Goal: Navigation & Orientation: Find specific page/section

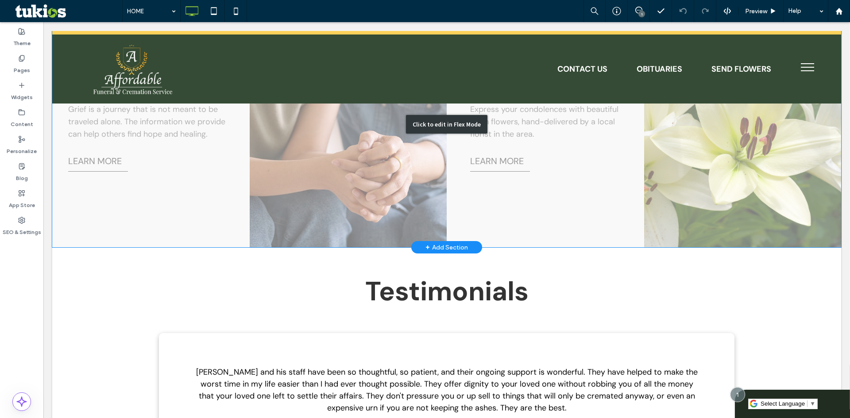
scroll to position [1328, 0]
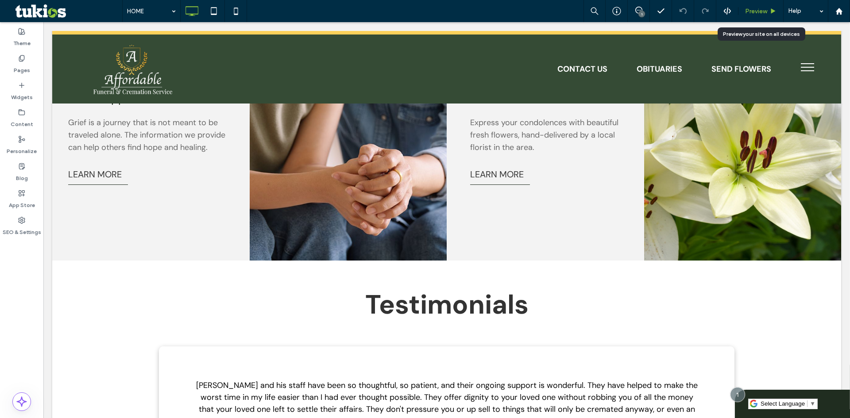
click at [773, 12] on use at bounding box center [773, 10] width 4 height 5
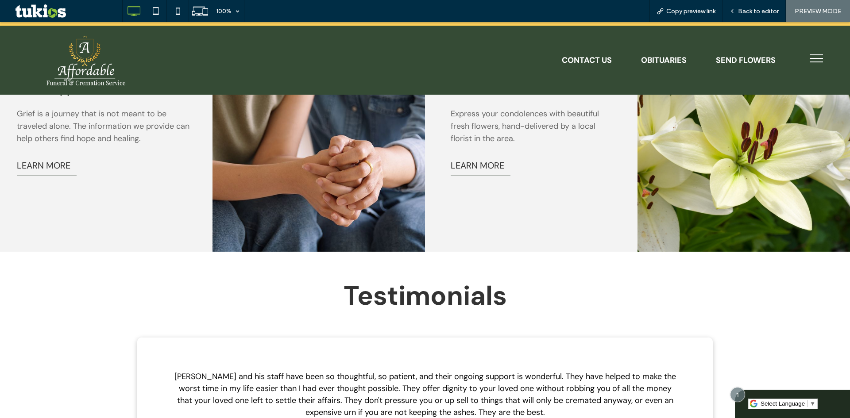
click at [810, 55] on span "menu" at bounding box center [816, 54] width 13 height 1
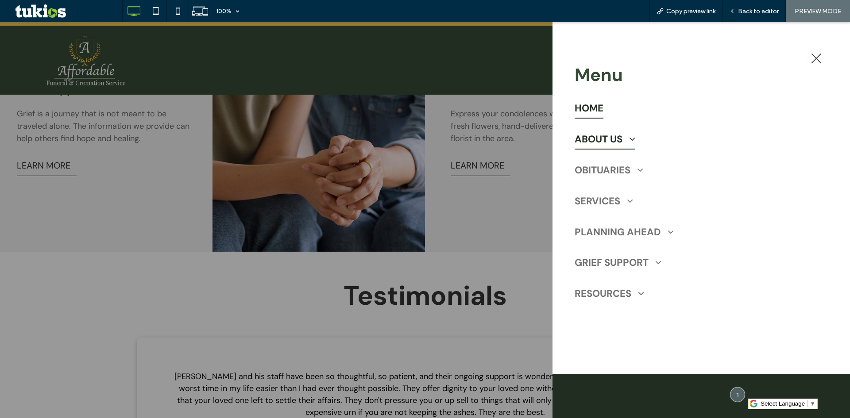
click at [600, 143] on span "ABOUT US" at bounding box center [605, 139] width 61 height 20
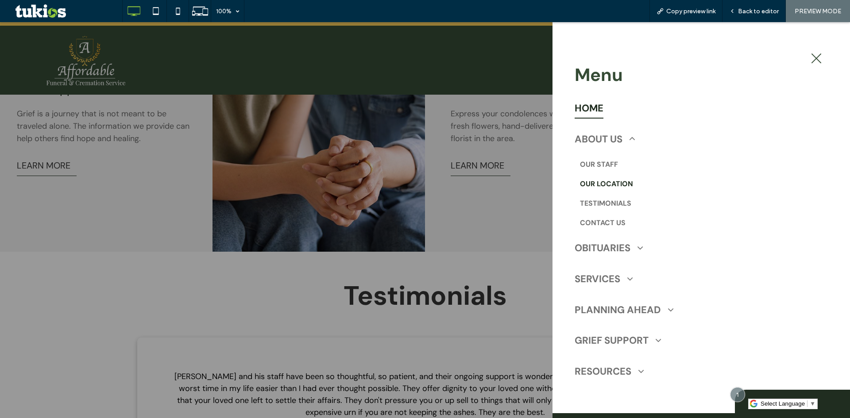
click at [604, 185] on span "OUR LOCATION" at bounding box center [606, 184] width 53 height 11
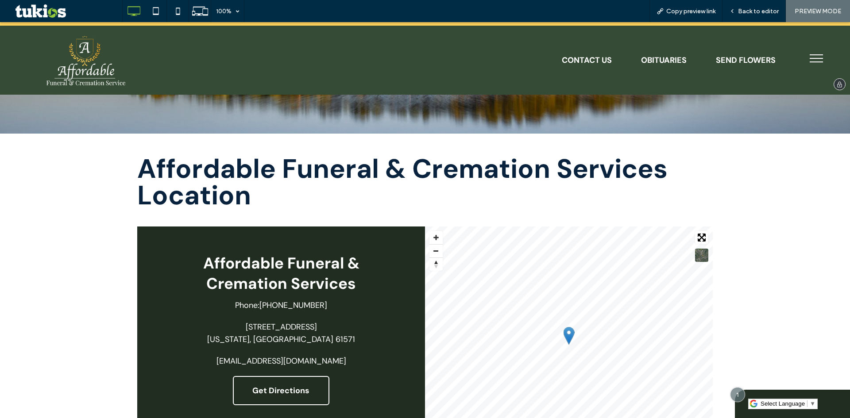
scroll to position [133, 0]
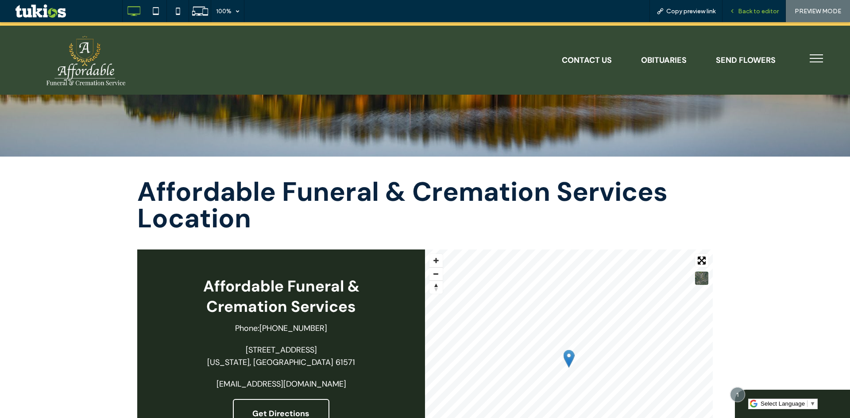
click at [755, 15] on span "Back to editor" at bounding box center [758, 12] width 41 height 8
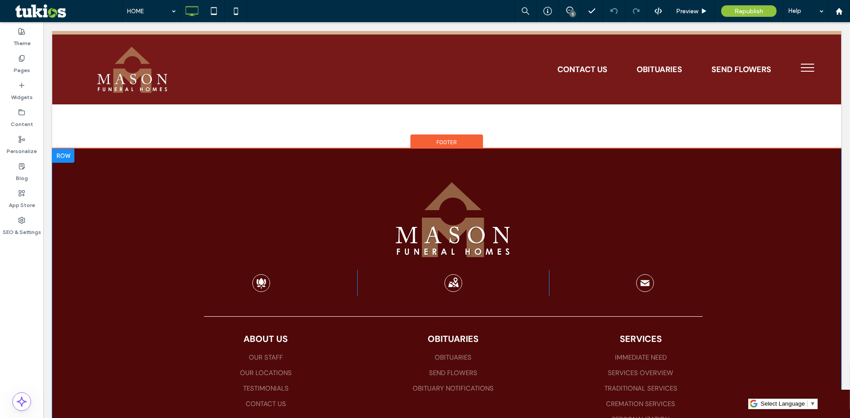
scroll to position [2200, 0]
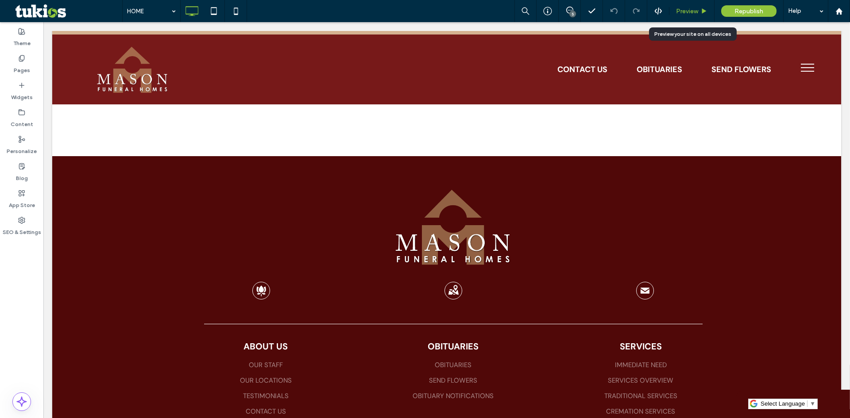
click at [699, 8] on div "Preview" at bounding box center [691, 12] width 45 height 8
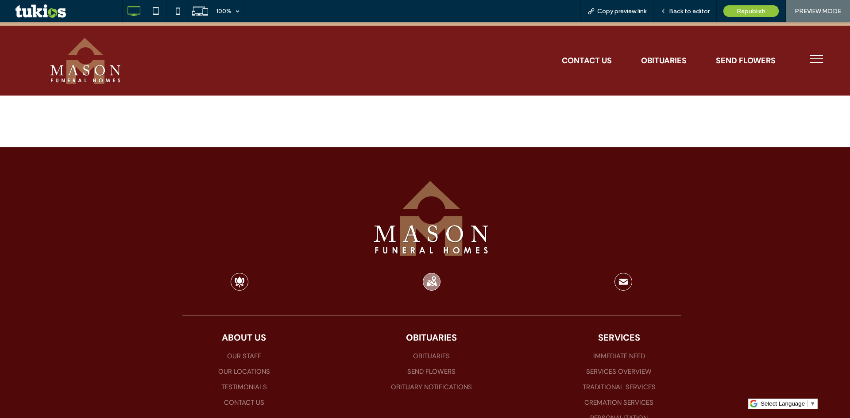
click at [426, 277] on icon at bounding box center [431, 281] width 10 height 9
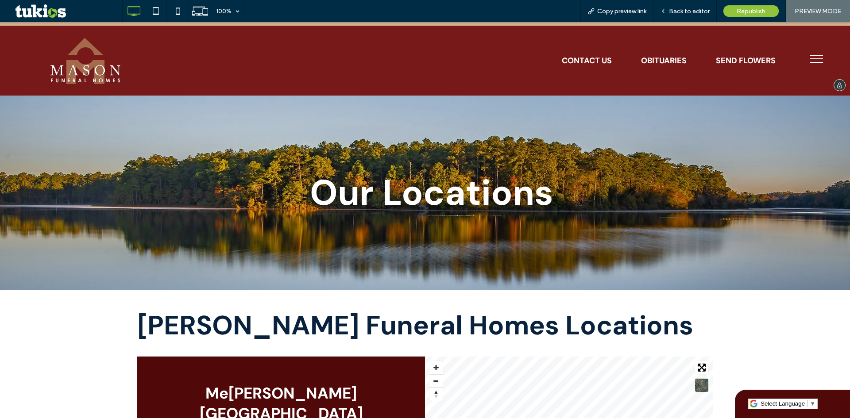
click at [65, 65] on img at bounding box center [85, 61] width 83 height 54
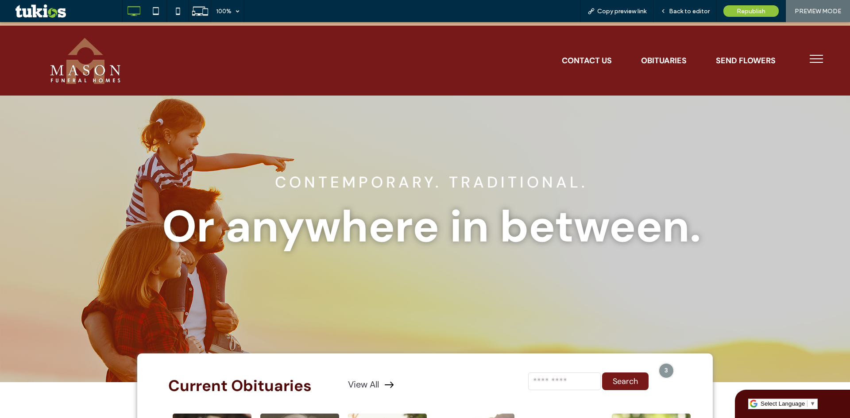
click at [812, 62] on button "menu" at bounding box center [816, 58] width 23 height 23
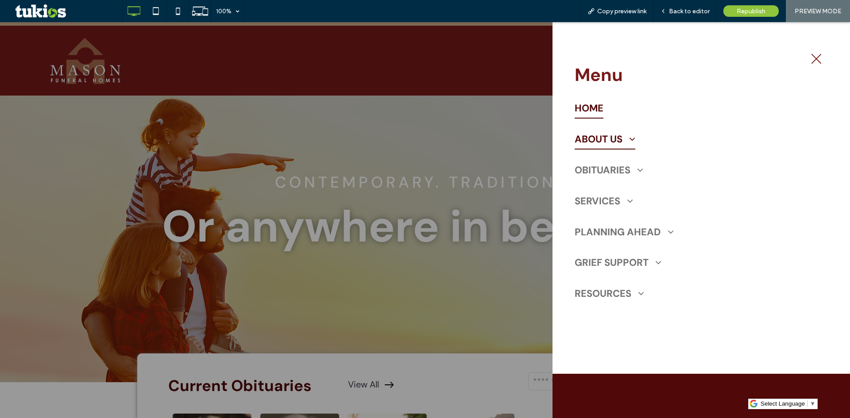
click at [602, 141] on span "ABOUT US" at bounding box center [605, 139] width 61 height 20
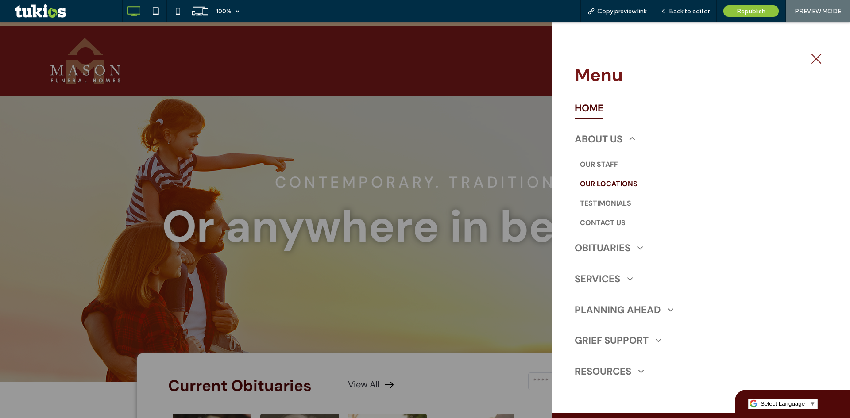
click at [617, 186] on span "OUR LOCATIONS" at bounding box center [609, 184] width 58 height 11
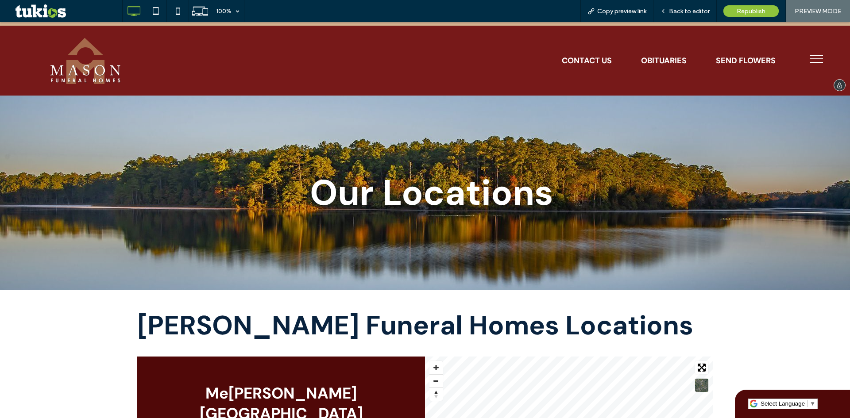
click at [74, 67] on img at bounding box center [85, 61] width 83 height 54
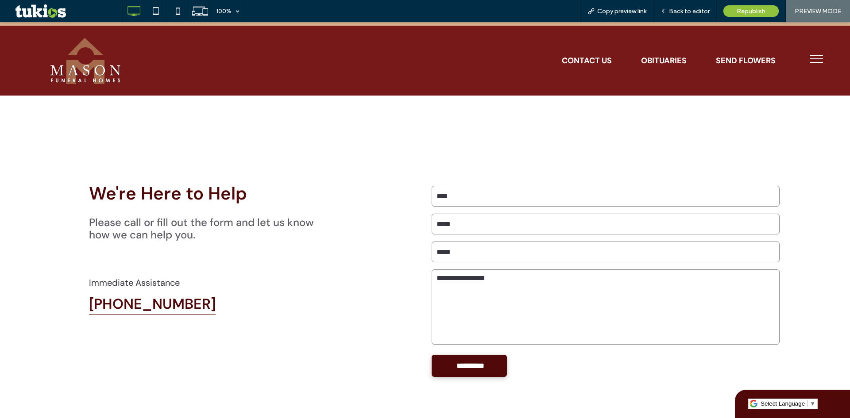
scroll to position [1948, 0]
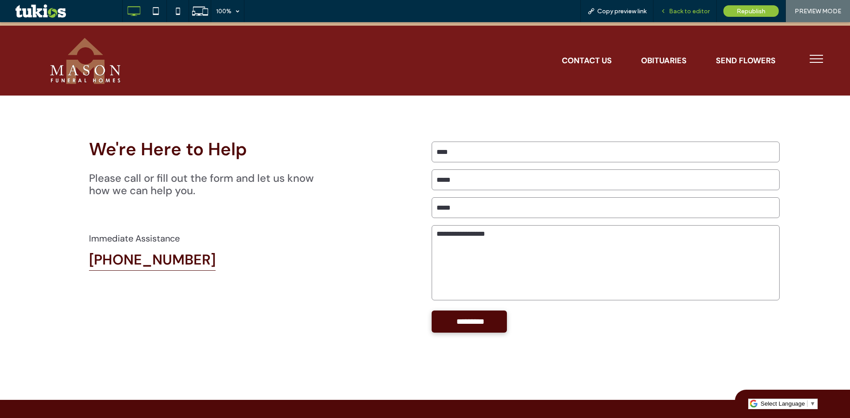
click at [683, 11] on span "Back to editor" at bounding box center [689, 12] width 41 height 8
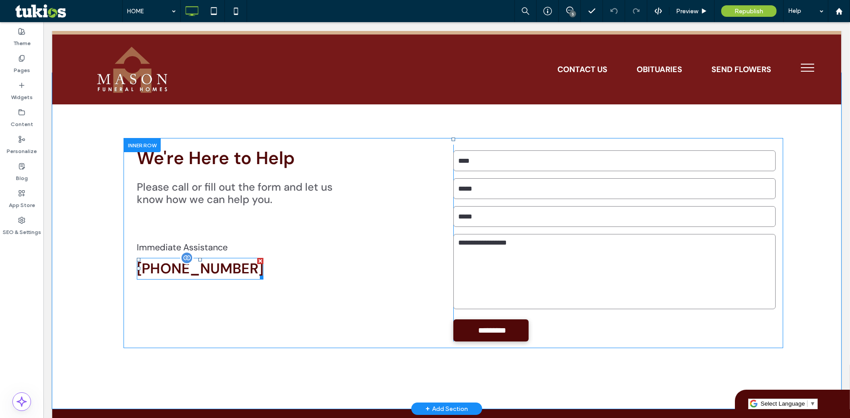
click at [257, 258] on div at bounding box center [260, 261] width 6 height 6
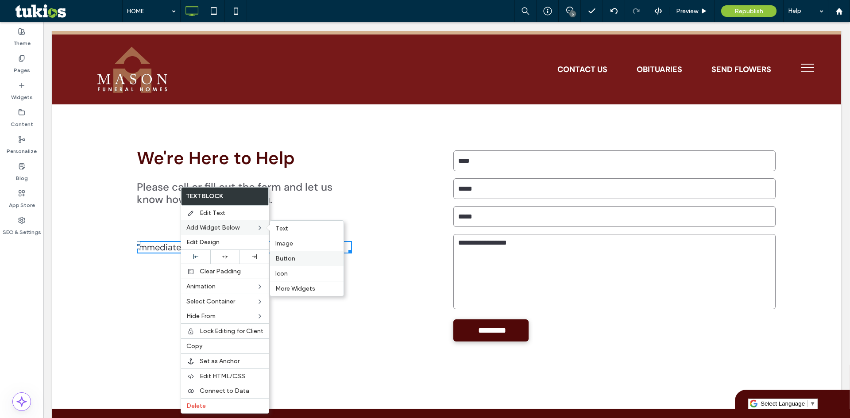
click at [297, 257] on label "Button" at bounding box center [306, 259] width 63 height 8
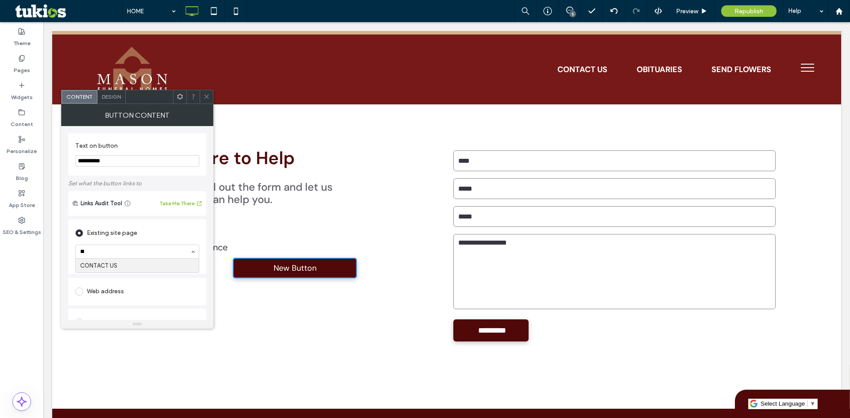
type input "***"
drag, startPoint x: 120, startPoint y: 162, endPoint x: 66, endPoint y: 160, distance: 53.6
click at [66, 160] on div "**********" at bounding box center [137, 223] width 152 height 194
click at [115, 163] on input "**********" at bounding box center [137, 161] width 124 height 12
type input "**********"
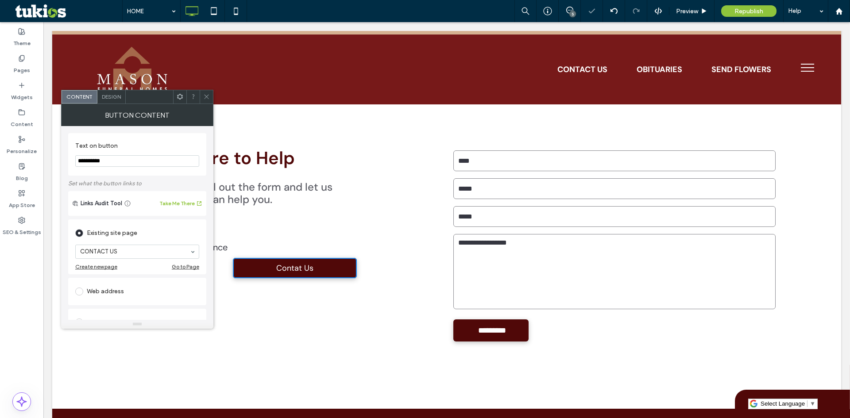
click at [209, 96] on icon at bounding box center [206, 96] width 7 height 7
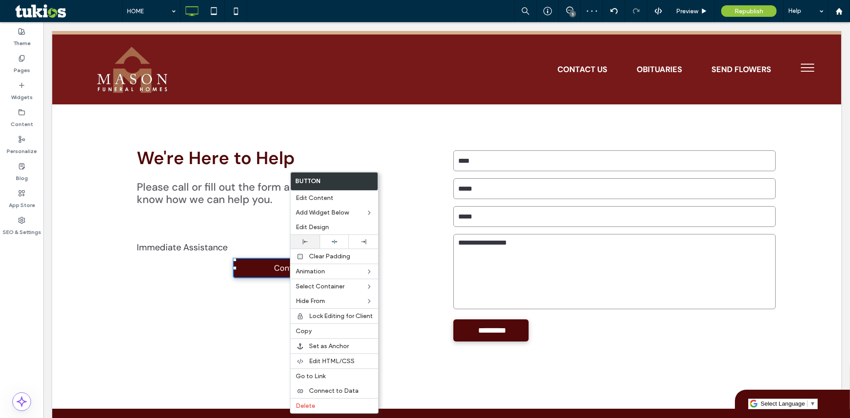
click at [311, 246] on div at bounding box center [304, 242] width 29 height 14
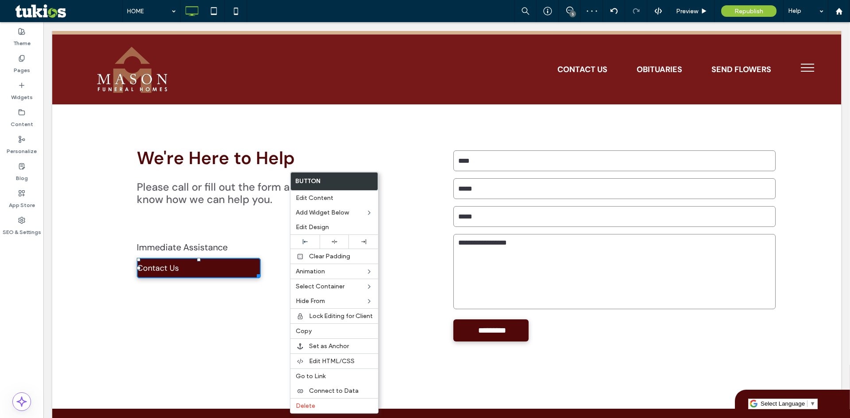
click at [202, 254] on div "We're Here to Help Please call or fill out the form and let us know how we can …" at bounding box center [288, 243] width 330 height 197
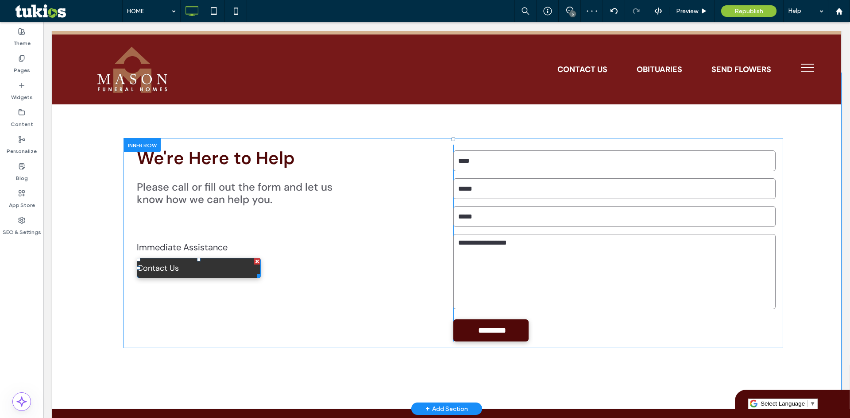
click at [203, 258] on link "Contact Us" at bounding box center [199, 268] width 124 height 20
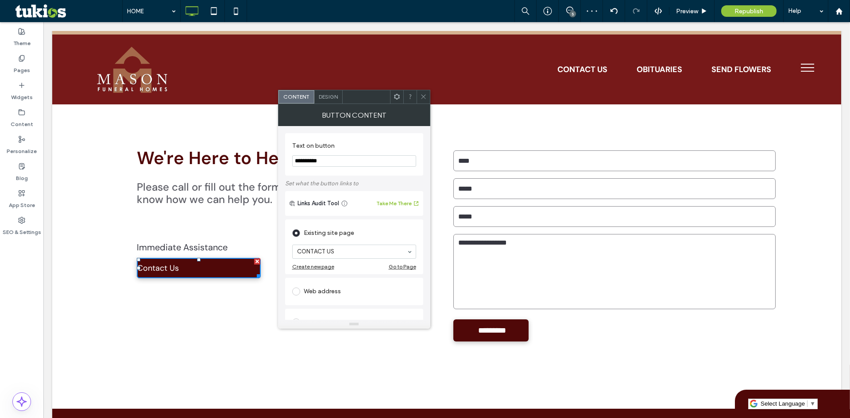
click at [320, 97] on span "Design" at bounding box center [328, 96] width 19 height 7
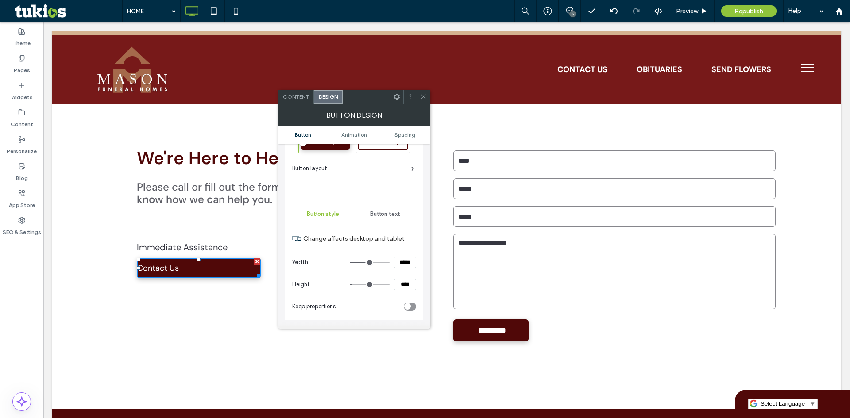
scroll to position [44, 0]
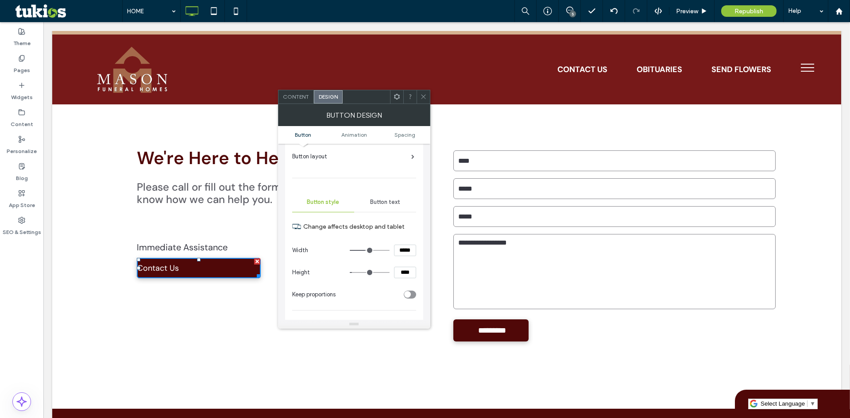
click at [383, 200] on span "Button text" at bounding box center [385, 202] width 30 height 7
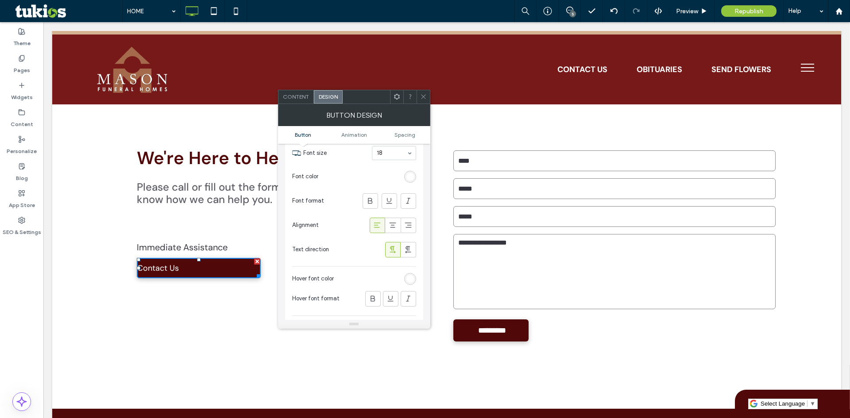
scroll to position [177, 0]
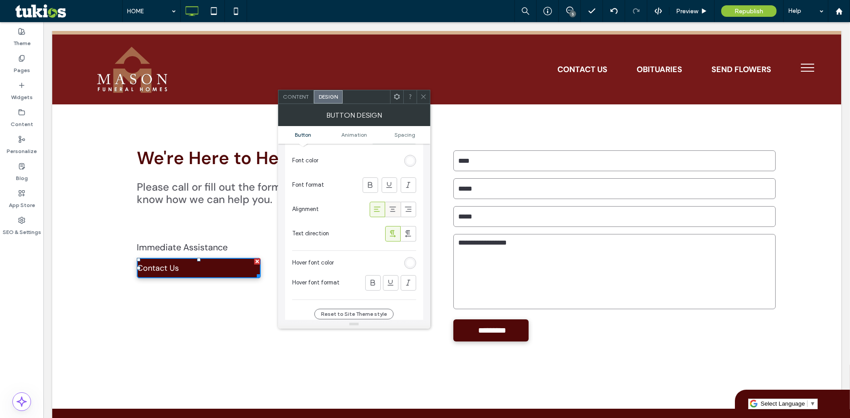
click at [386, 209] on div at bounding box center [393, 209] width 15 height 15
click at [419, 98] on div at bounding box center [423, 96] width 13 height 13
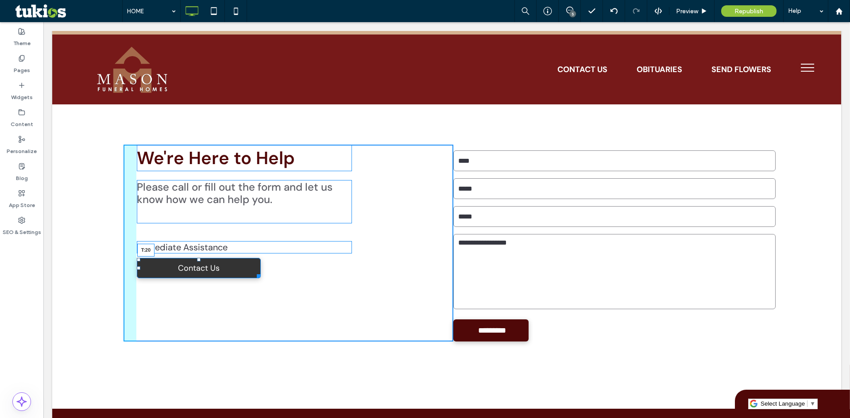
drag, startPoint x: 199, startPoint y: 211, endPoint x: 198, endPoint y: 215, distance: 4.6
click at [198, 258] on div at bounding box center [199, 260] width 4 height 4
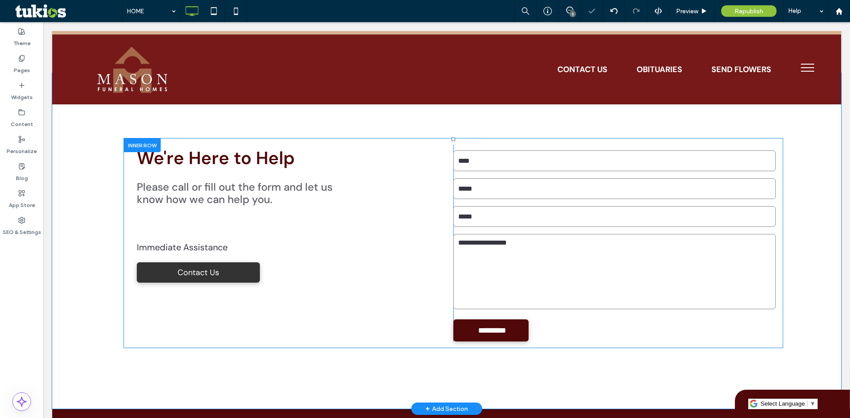
drag, startPoint x: 362, startPoint y: 278, endPoint x: 322, endPoint y: 257, distance: 45.3
click at [321, 257] on div "We're Here to Help Please call or fill out the form and let us know how we can …" at bounding box center [288, 243] width 330 height 197
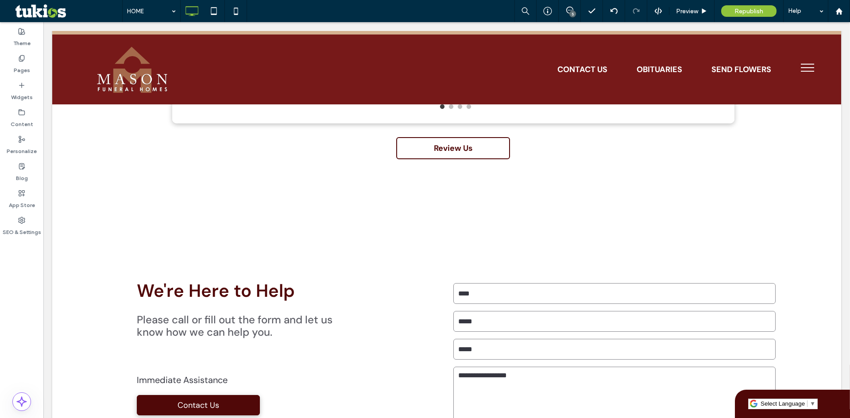
scroll to position [2080, 0]
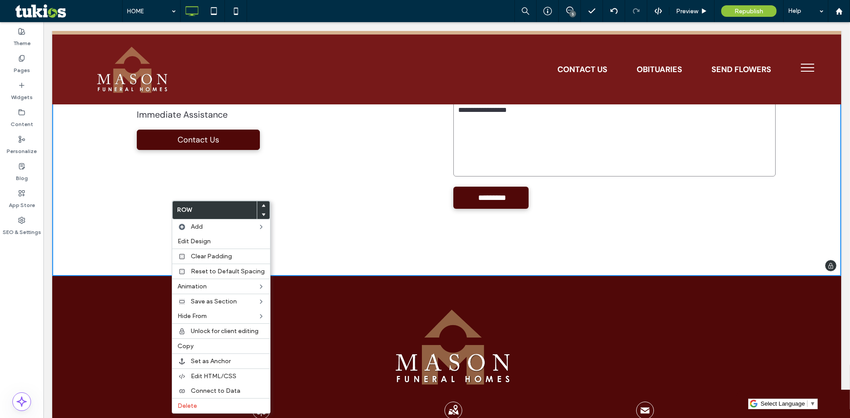
click at [133, 159] on div "We're Here to Help Please call or fill out the form and let us know how we can …" at bounding box center [288, 110] width 330 height 197
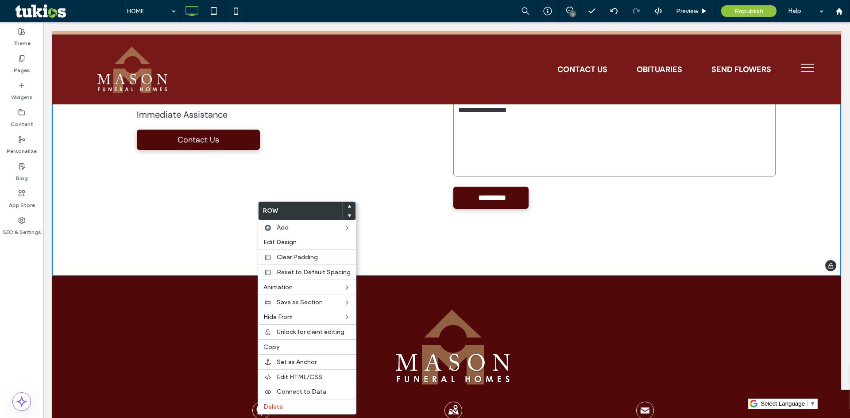
click at [232, 196] on div "We're Here to Help Please call or fill out the form and let us know how we can …" at bounding box center [446, 108] width 789 height 336
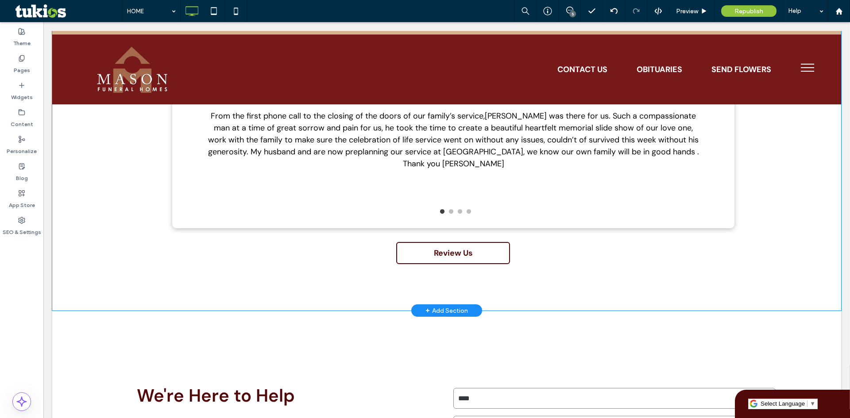
scroll to position [1594, 0]
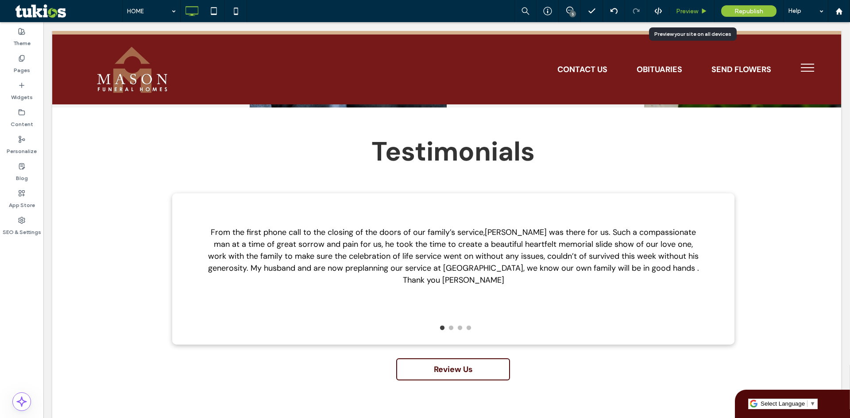
click at [687, 11] on span "Preview" at bounding box center [687, 12] width 22 height 8
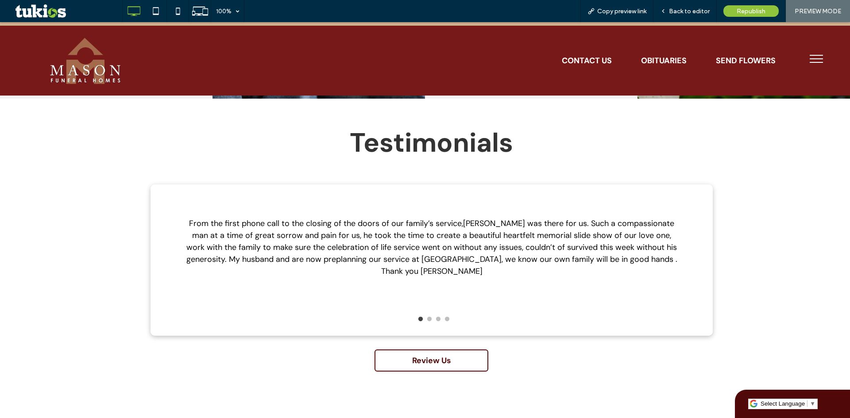
click at [805, 53] on button "menu" at bounding box center [816, 58] width 23 height 23
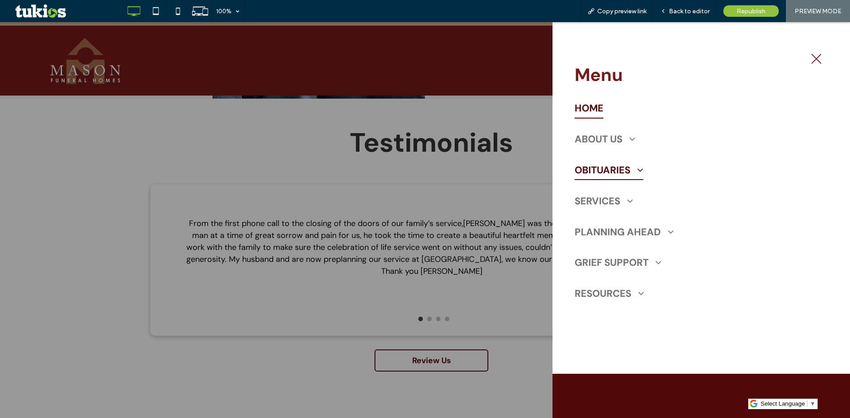
click at [630, 168] on span at bounding box center [636, 170] width 13 height 10
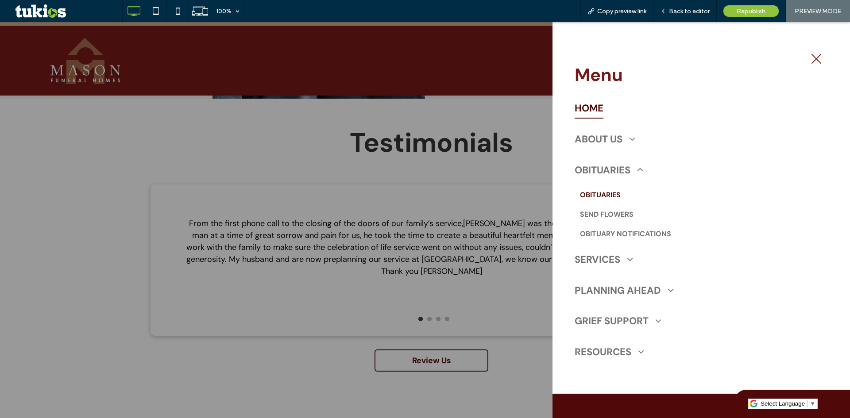
click at [619, 195] on span "OBITUARIES" at bounding box center [600, 195] width 41 height 11
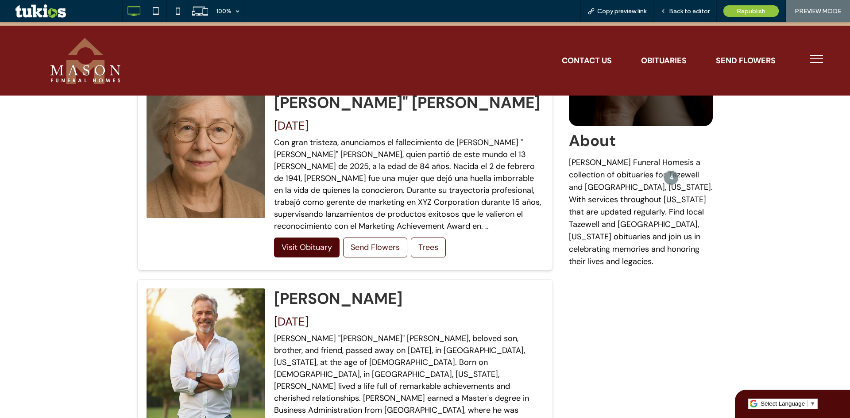
scroll to position [575, 0]
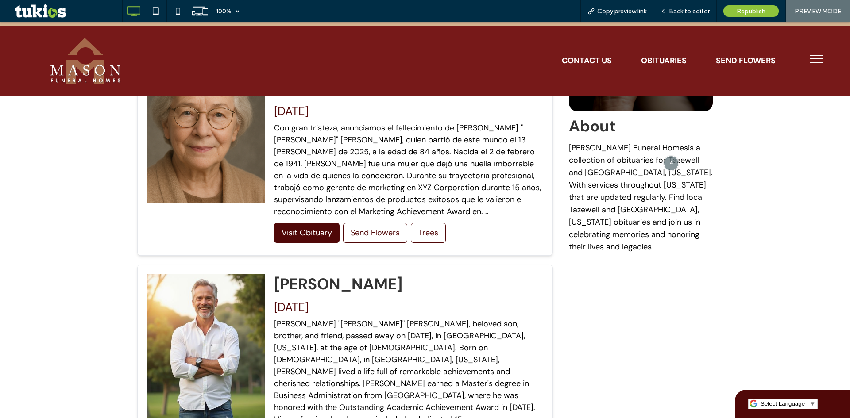
click at [814, 57] on button "menu" at bounding box center [816, 58] width 23 height 23
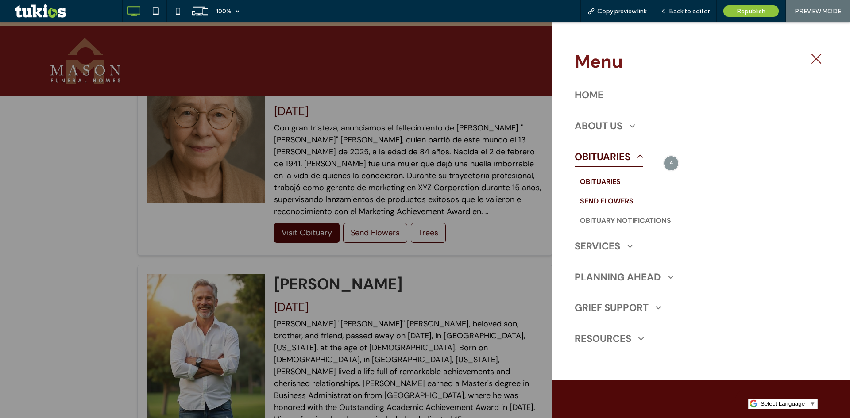
scroll to position [20, 0]
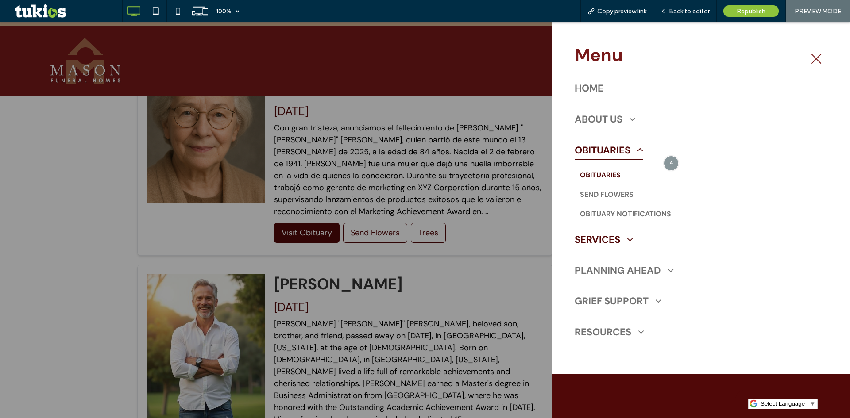
click at [617, 240] on span "SERVICES" at bounding box center [604, 239] width 58 height 20
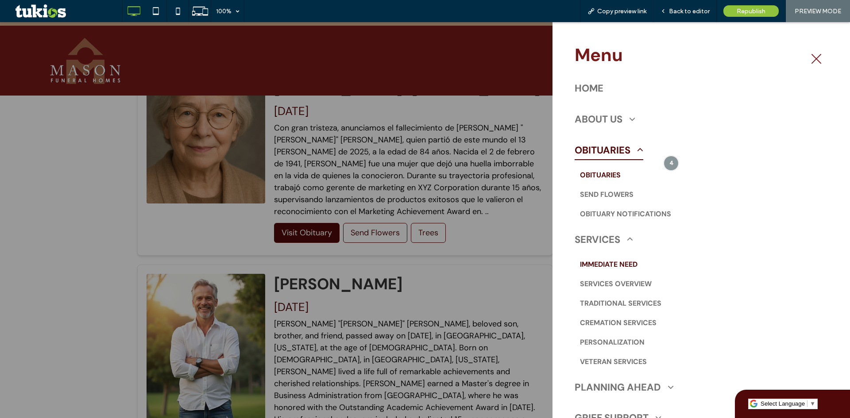
click at [627, 263] on span "IMMEDIATE NEED" at bounding box center [609, 264] width 58 height 11
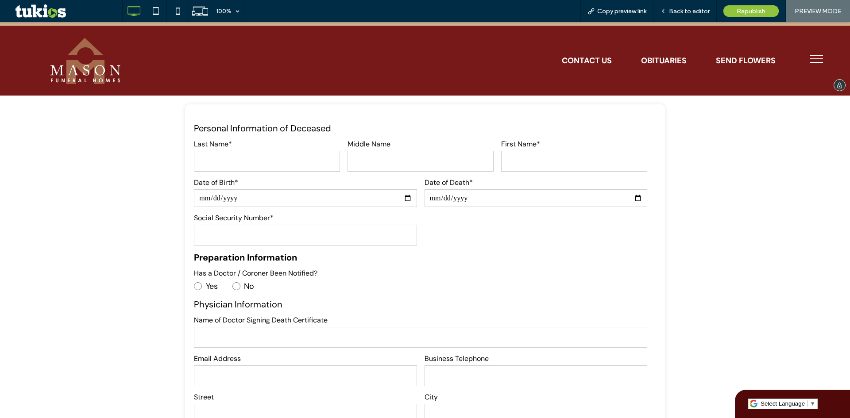
scroll to position [354, 0]
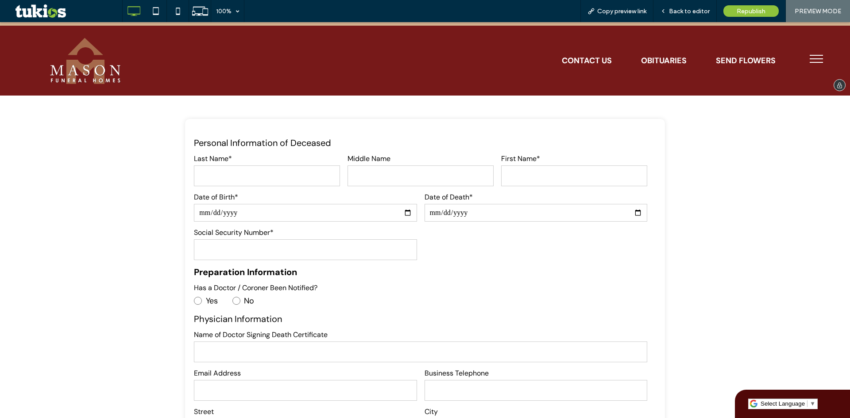
click at [79, 60] on img at bounding box center [85, 61] width 83 height 54
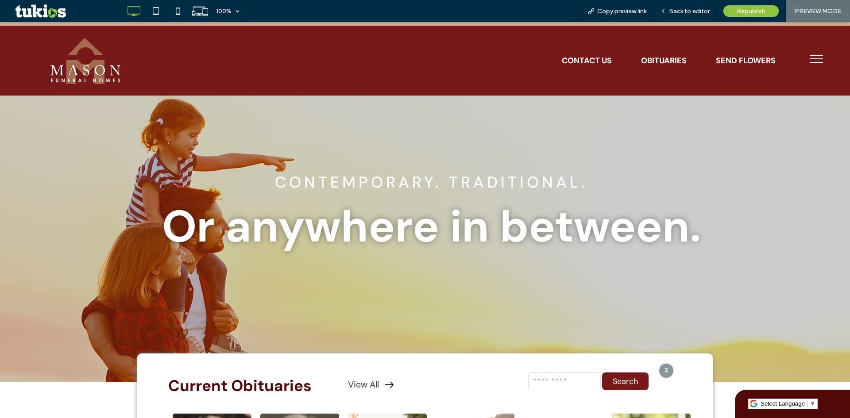
scroll to position [133, 0]
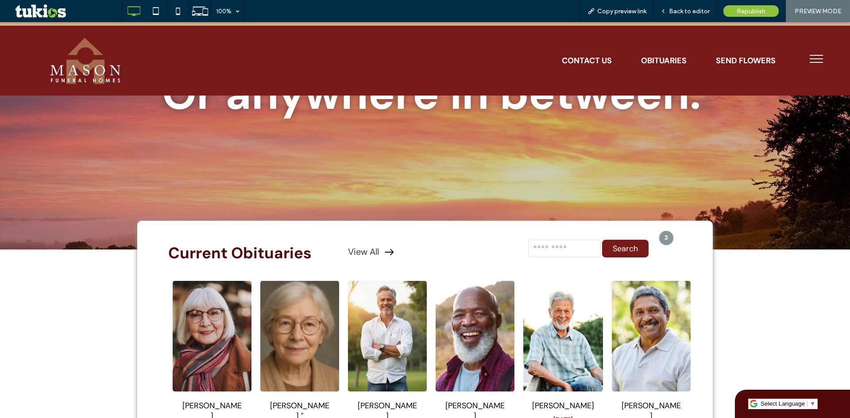
click at [796, 402] on span "Select Language" at bounding box center [782, 404] width 44 height 7
click at [803, 405] on link "Select Language ​ ▼" at bounding box center [787, 404] width 55 height 7
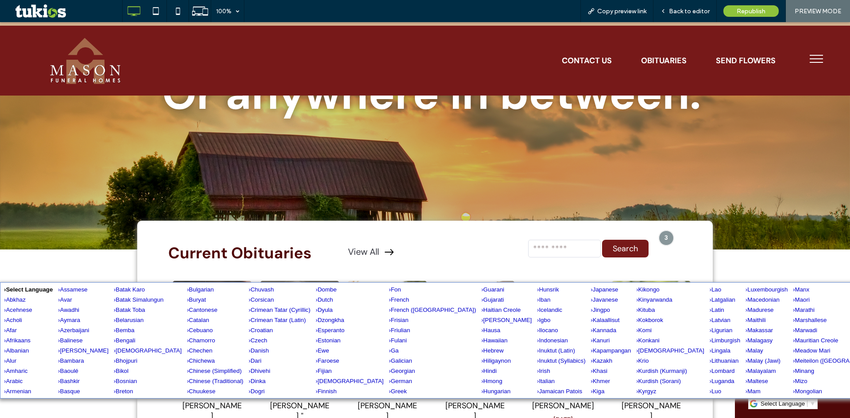
drag, startPoint x: 761, startPoint y: 229, endPoint x: 767, endPoint y: 230, distance: 5.4
click at [766, 230] on div at bounding box center [425, 106] width 850 height 287
